Goal: Task Accomplishment & Management: Use online tool/utility

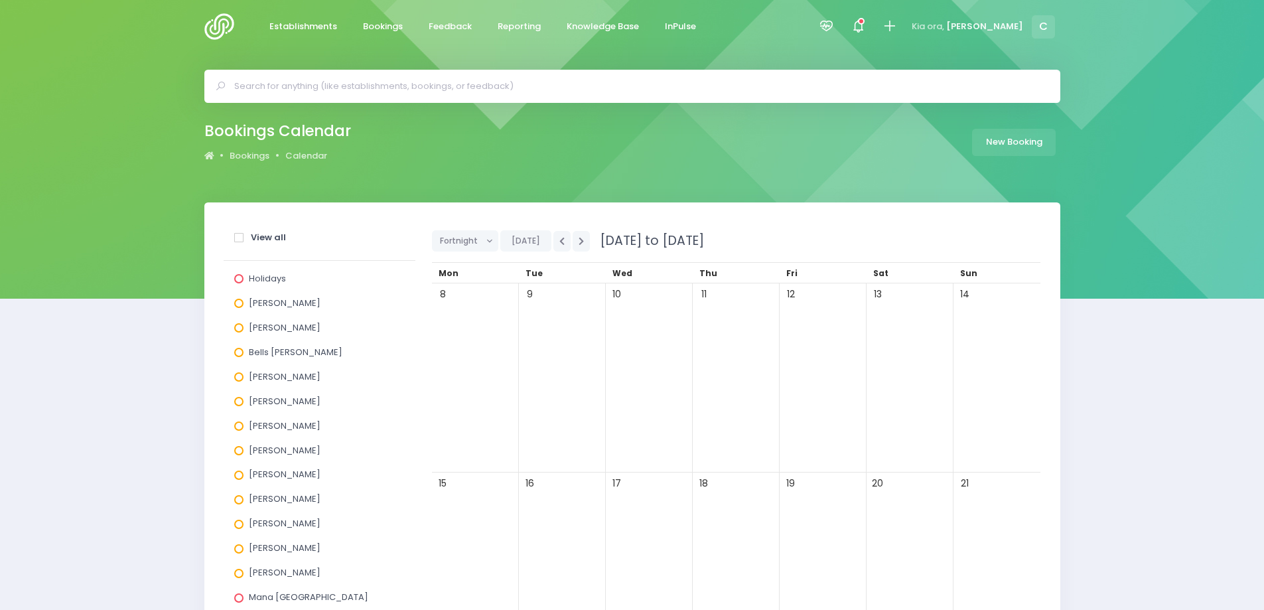
click at [221, 24] on img at bounding box center [223, 26] width 38 height 27
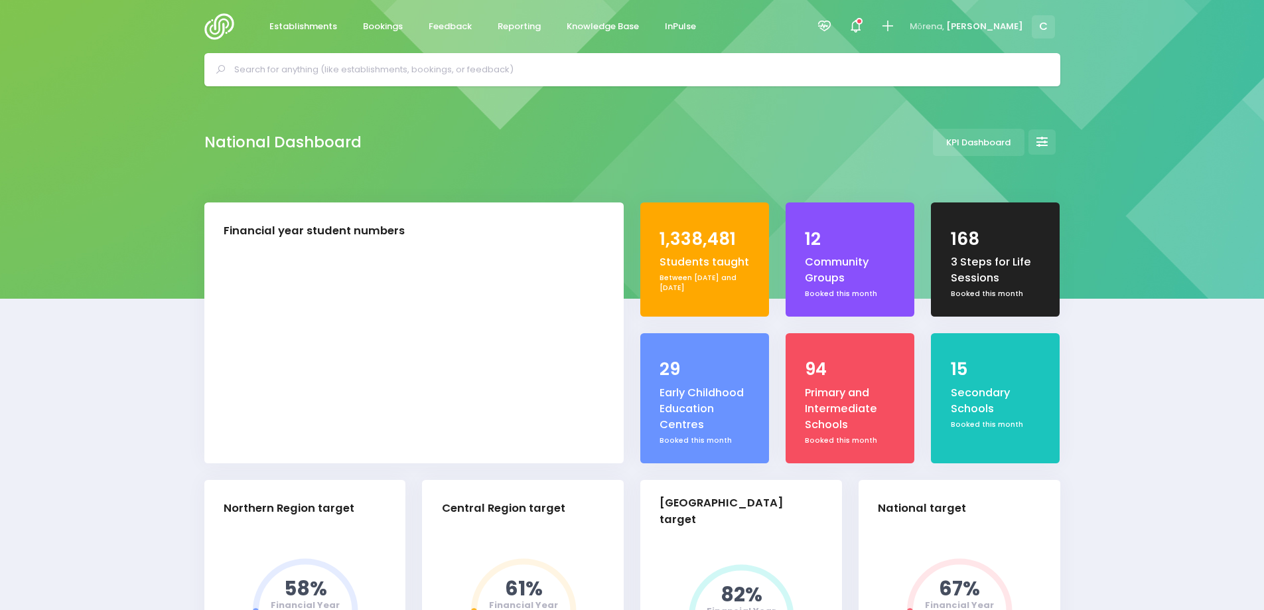
select select "5"
click at [516, 27] on span "Reporting" at bounding box center [519, 26] width 43 height 13
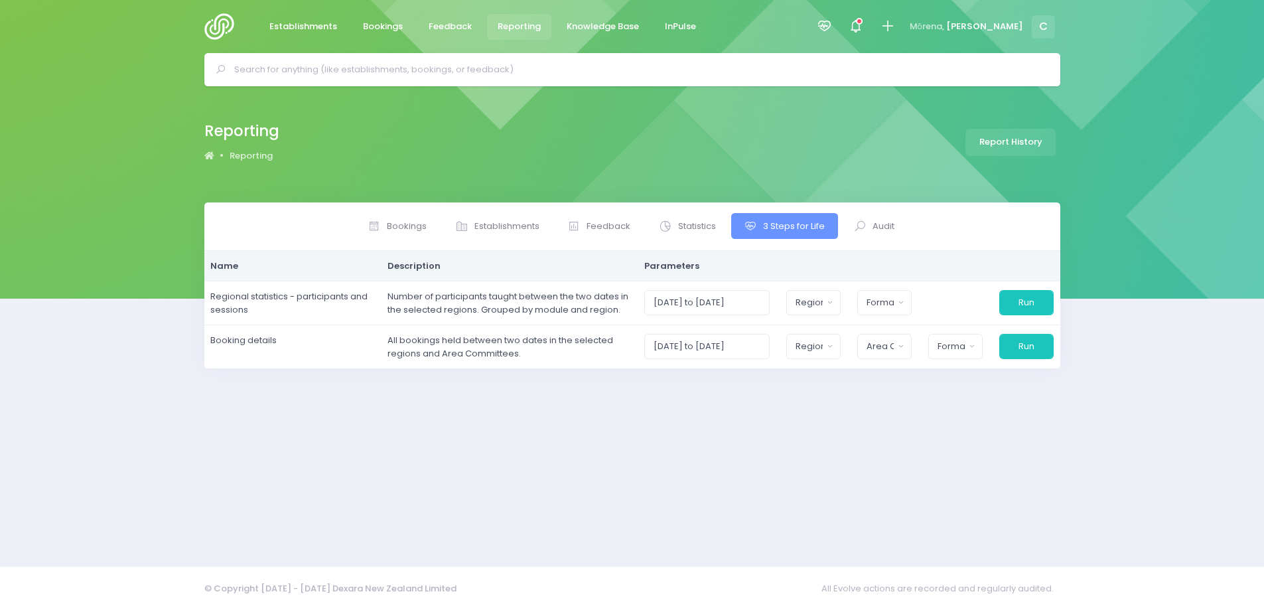
select select
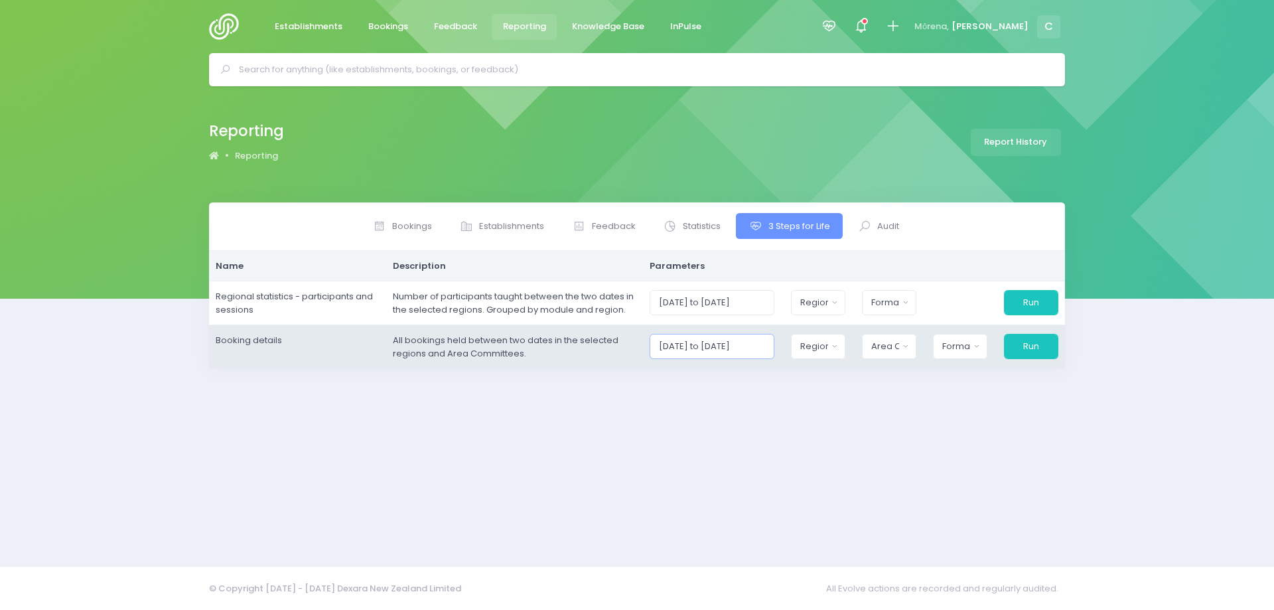
click at [732, 347] on input "[DATE] to [DATE]" at bounding box center [712, 346] width 125 height 25
click at [691, 344] on input "[DATE] to [DATE]" at bounding box center [712, 346] width 125 height 25
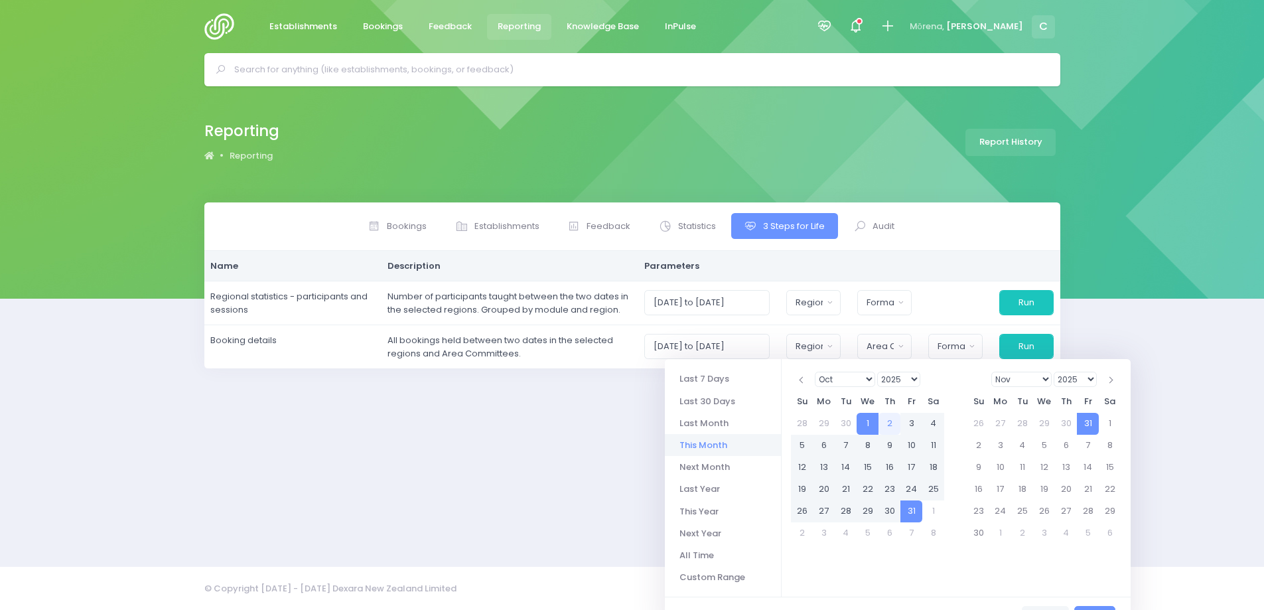
click at [693, 447] on li "This Month" at bounding box center [723, 445] width 116 height 22
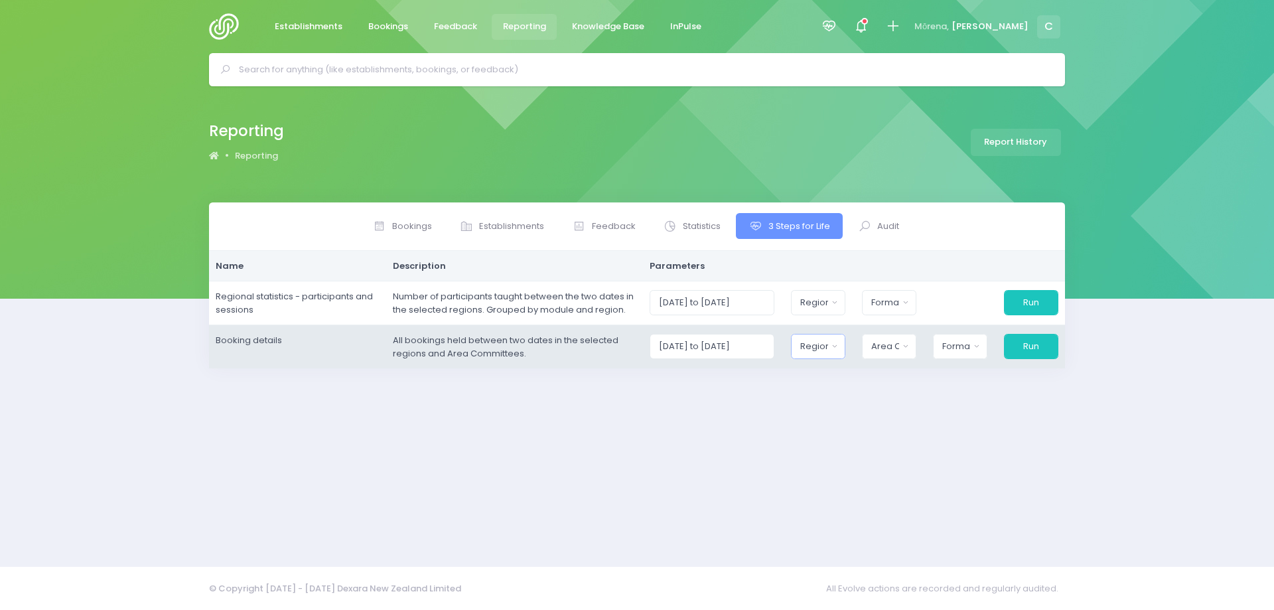
click at [836, 346] on button "Region" at bounding box center [818, 346] width 54 height 25
click at [844, 377] on button "Select All" at bounding box center [831, 382] width 61 height 22
select select "Northern"
click at [889, 346] on div "Area Committee" at bounding box center [881, 346] width 29 height 13
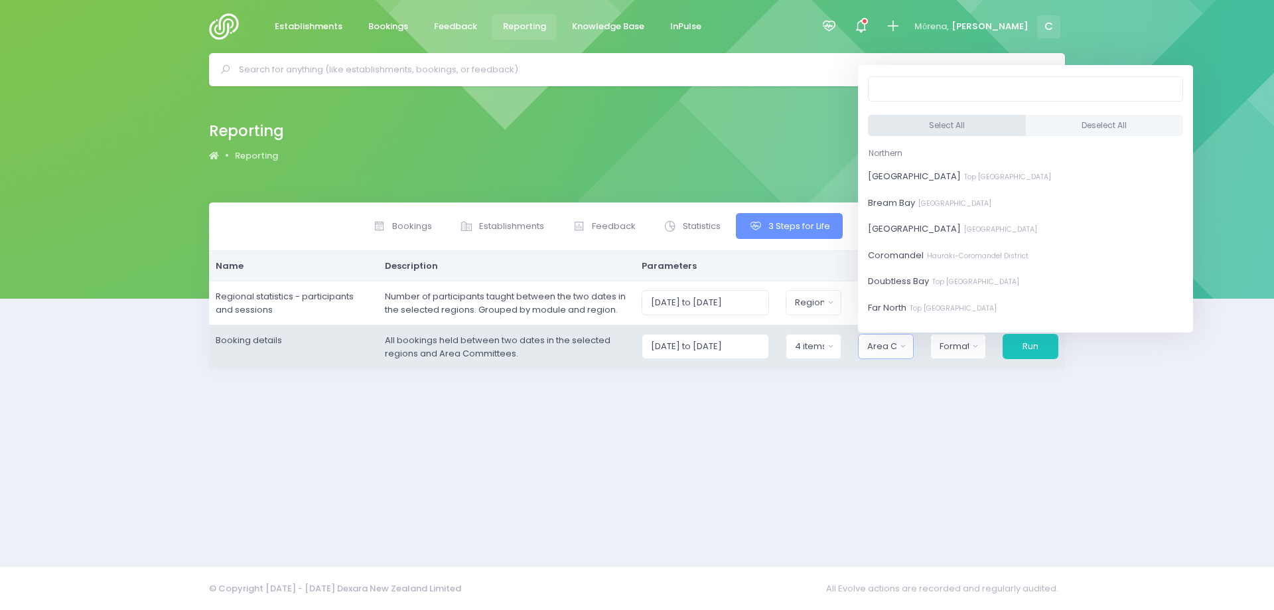
click at [911, 126] on button "Select All" at bounding box center [947, 126] width 158 height 22
select select "[GEOGRAPHIC_DATA]"
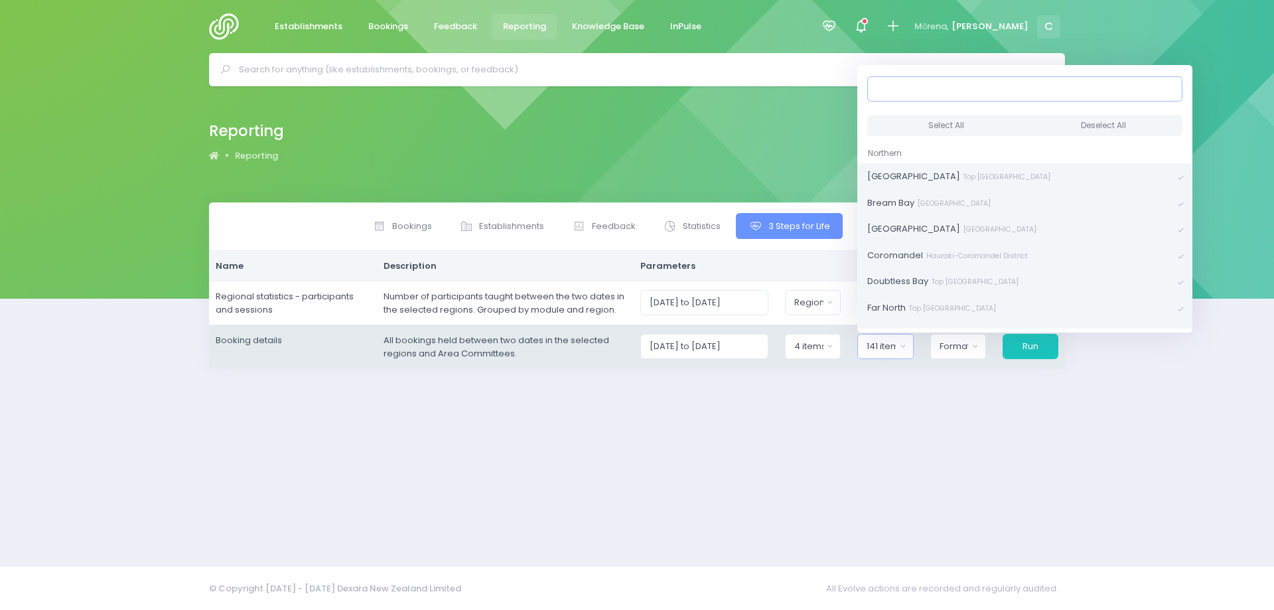
scroll to position [3, 0]
click at [960, 342] on div "Format" at bounding box center [954, 346] width 29 height 13
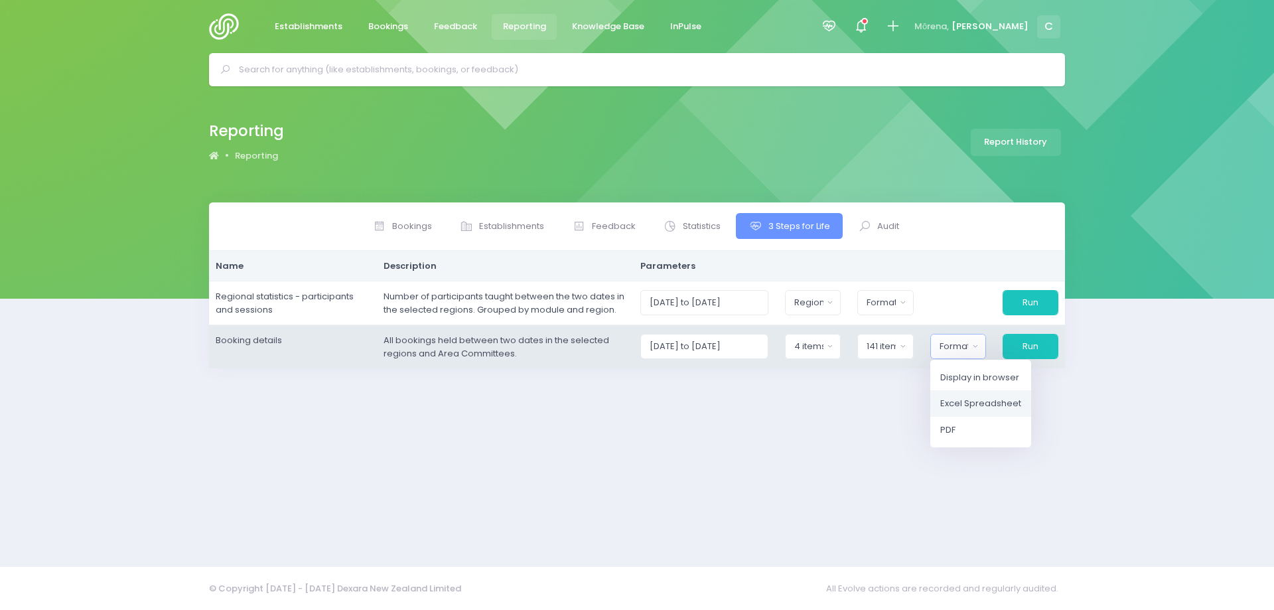
click at [963, 402] on span "Excel Spreadsheet" at bounding box center [980, 403] width 81 height 13
select select "excel"
click at [1029, 345] on button "Run" at bounding box center [1030, 346] width 57 height 25
